Goal: Transaction & Acquisition: Purchase product/service

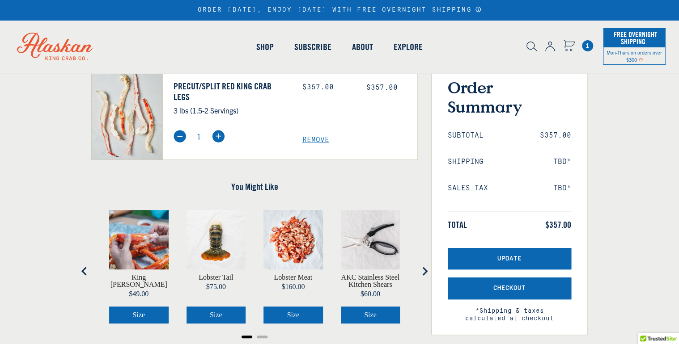
scroll to position [107, 0]
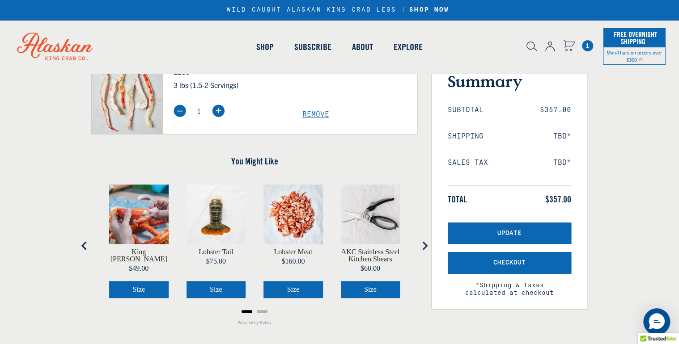
click at [207, 281] on button "Size" at bounding box center [215, 289] width 59 height 17
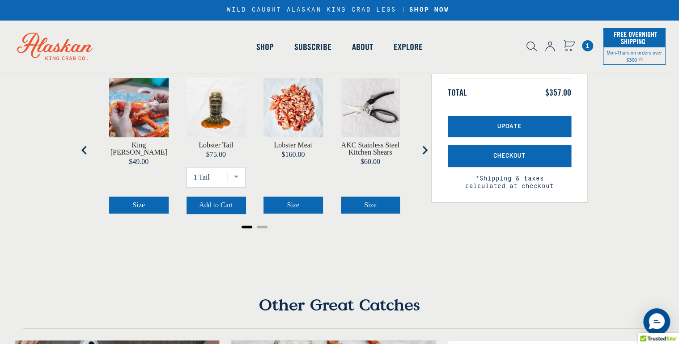
scroll to position [215, 0]
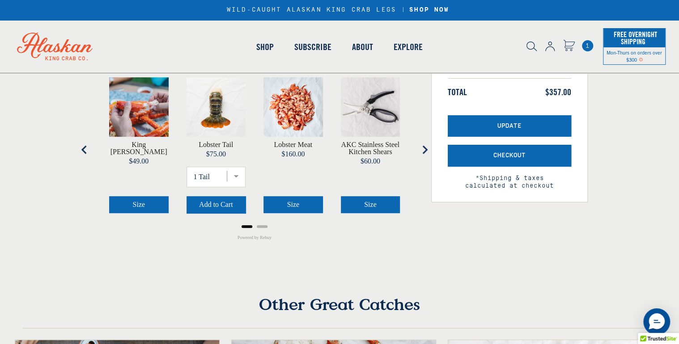
click at [218, 199] on button "Add to Cart" at bounding box center [215, 204] width 59 height 17
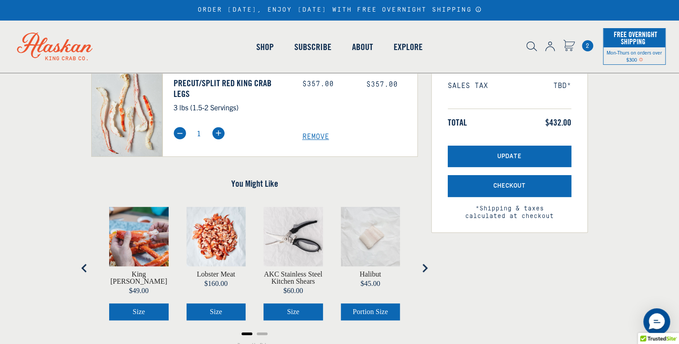
scroll to position [215, 0]
